Goal: Check status

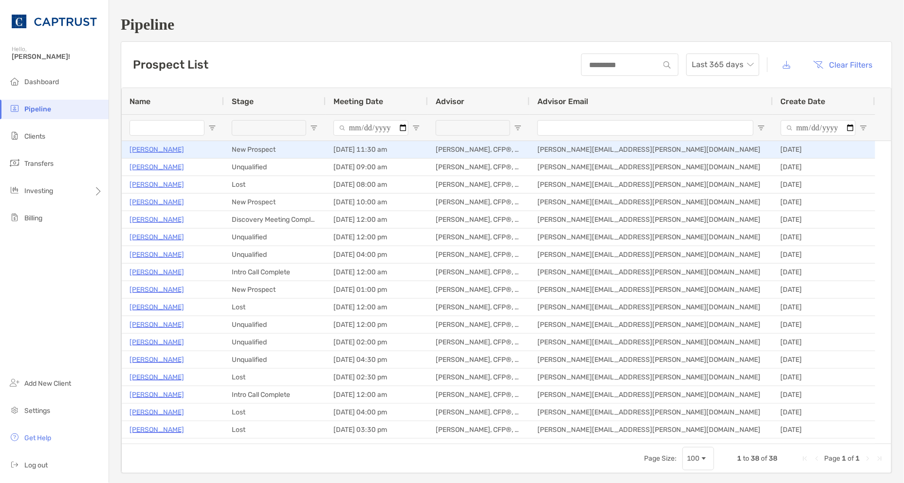
click at [142, 148] on p "[PERSON_NAME]" at bounding box center [157, 150] width 55 height 12
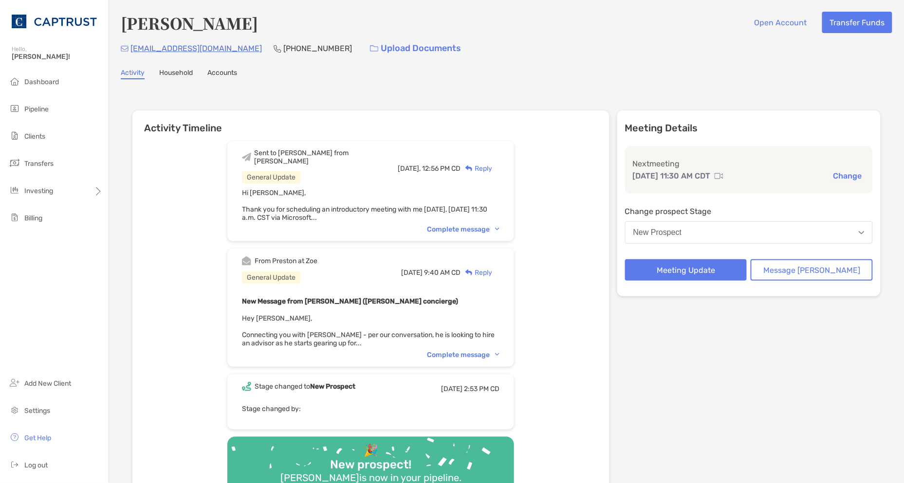
click at [500, 228] on img at bounding box center [497, 229] width 4 height 3
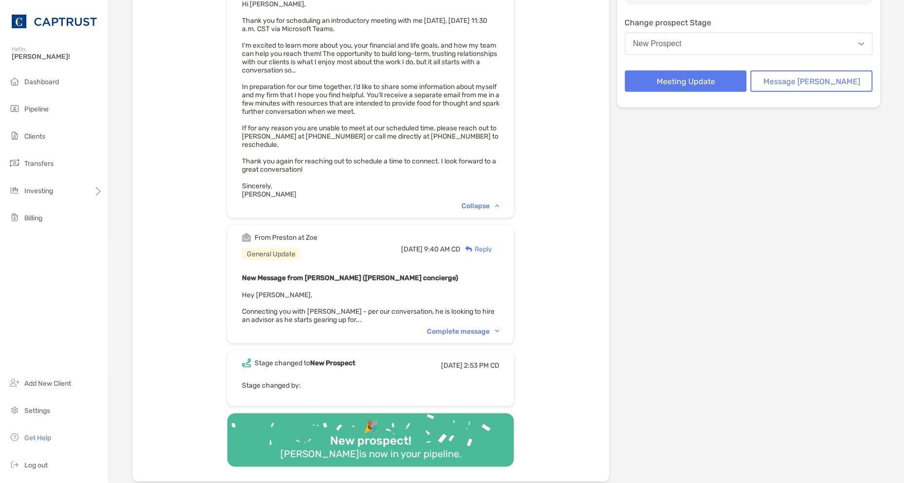
scroll to position [216, 0]
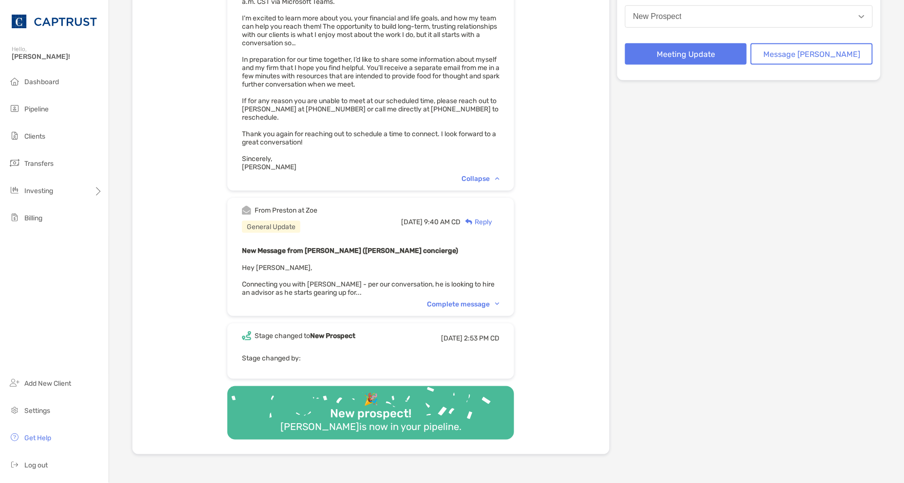
click at [500, 303] on img at bounding box center [497, 304] width 4 height 3
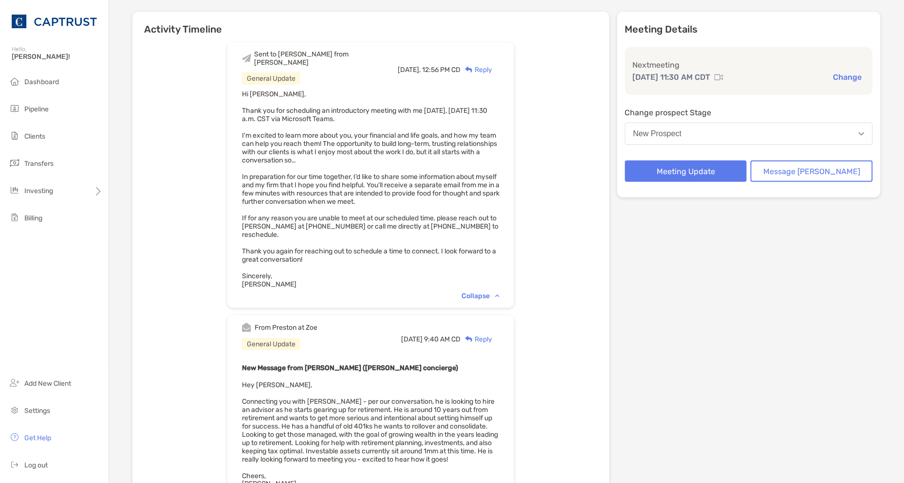
scroll to position [0, 0]
